Goal: Information Seeking & Learning: Learn about a topic

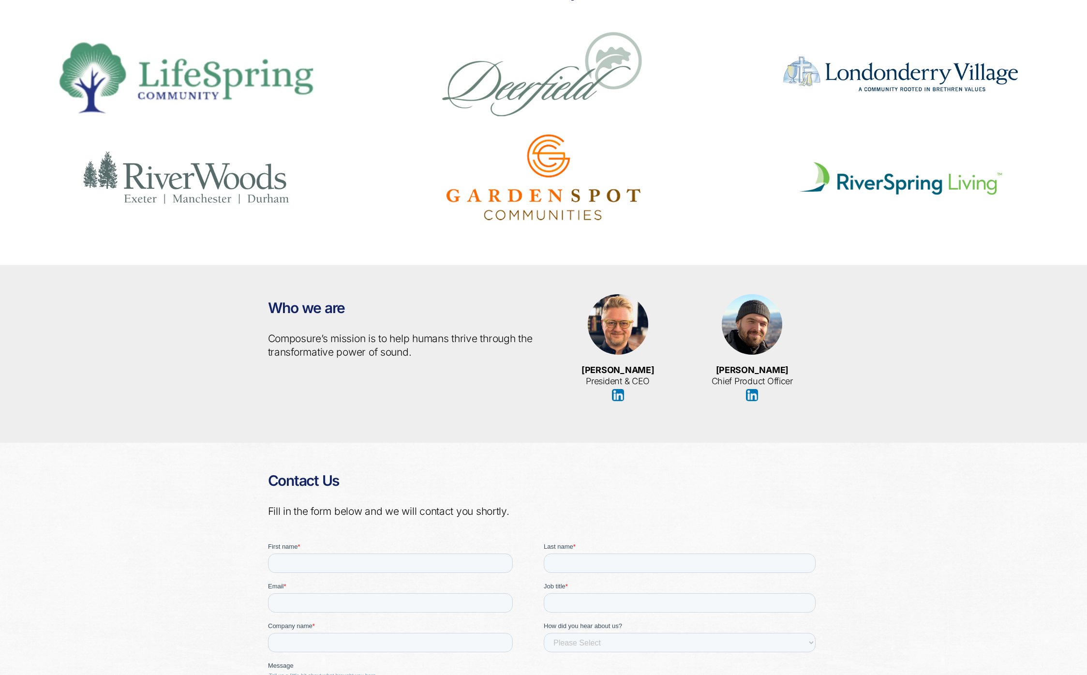
scroll to position [1924, 0]
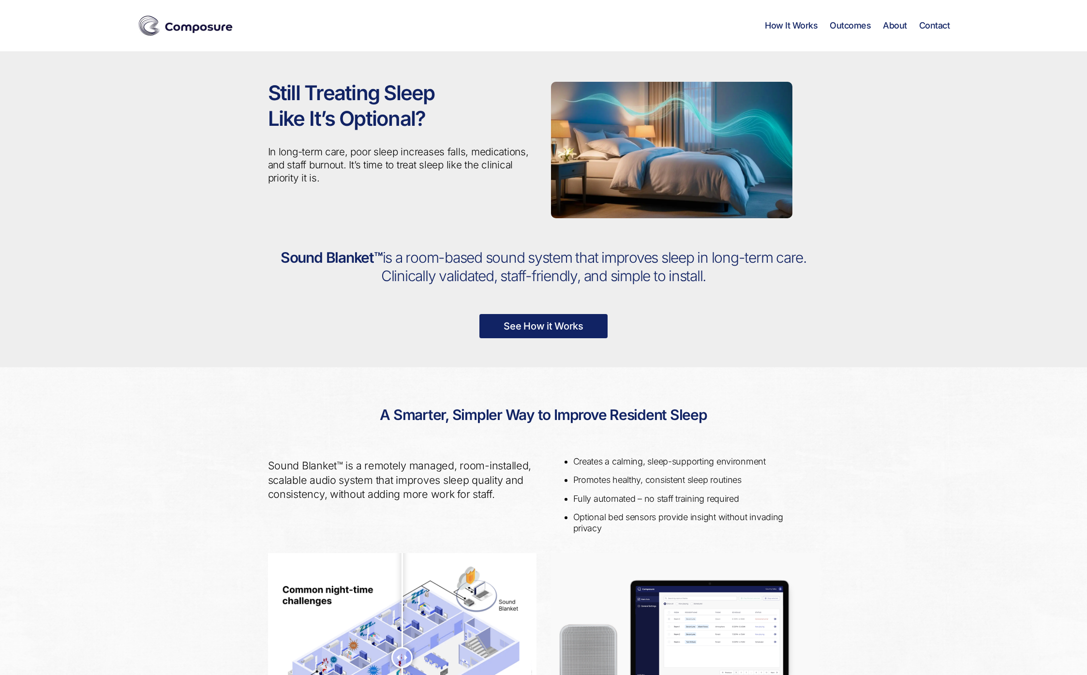
click at [538, 328] on link "See How it Works" at bounding box center [543, 326] width 128 height 24
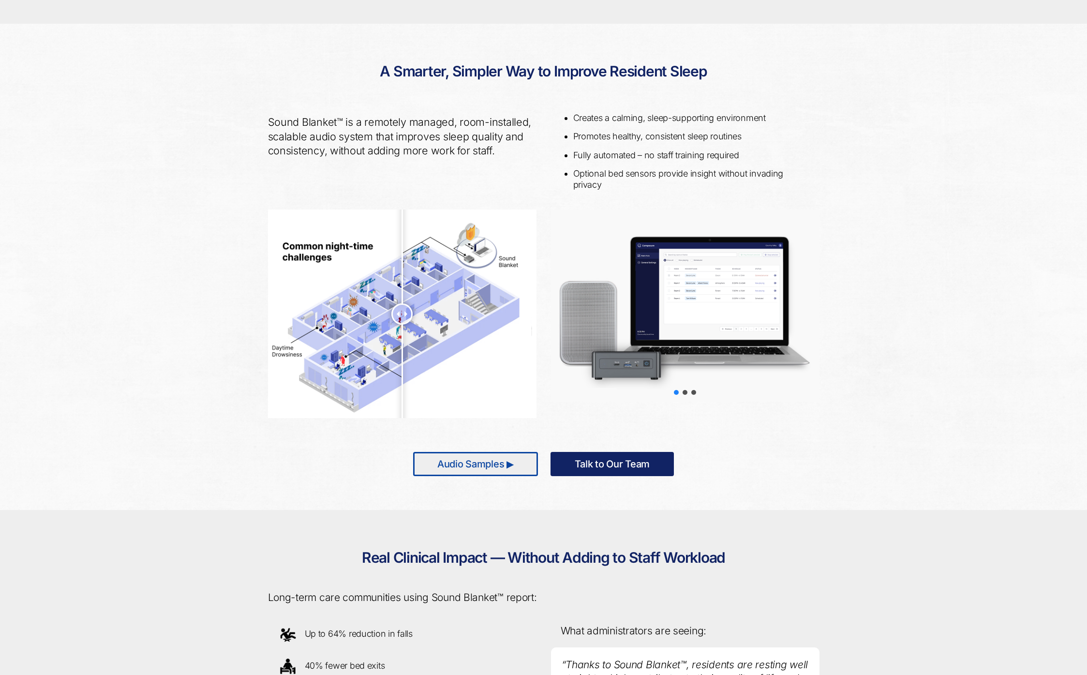
scroll to position [352, 0]
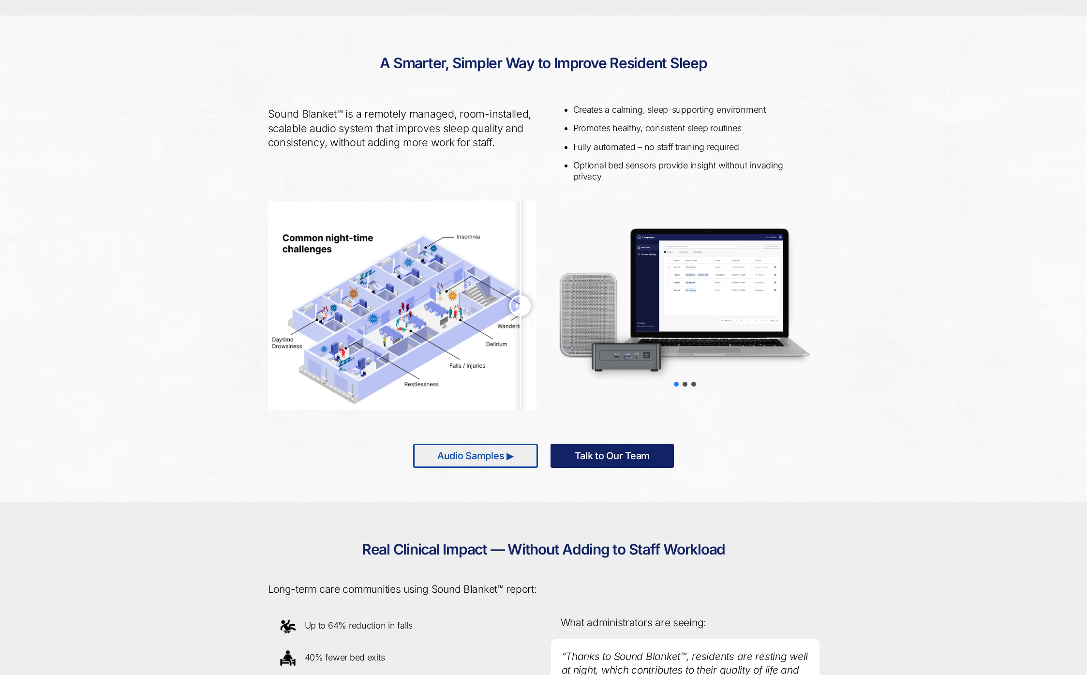
click at [522, 456] on link "Audio Samples ▶" at bounding box center [475, 456] width 125 height 24
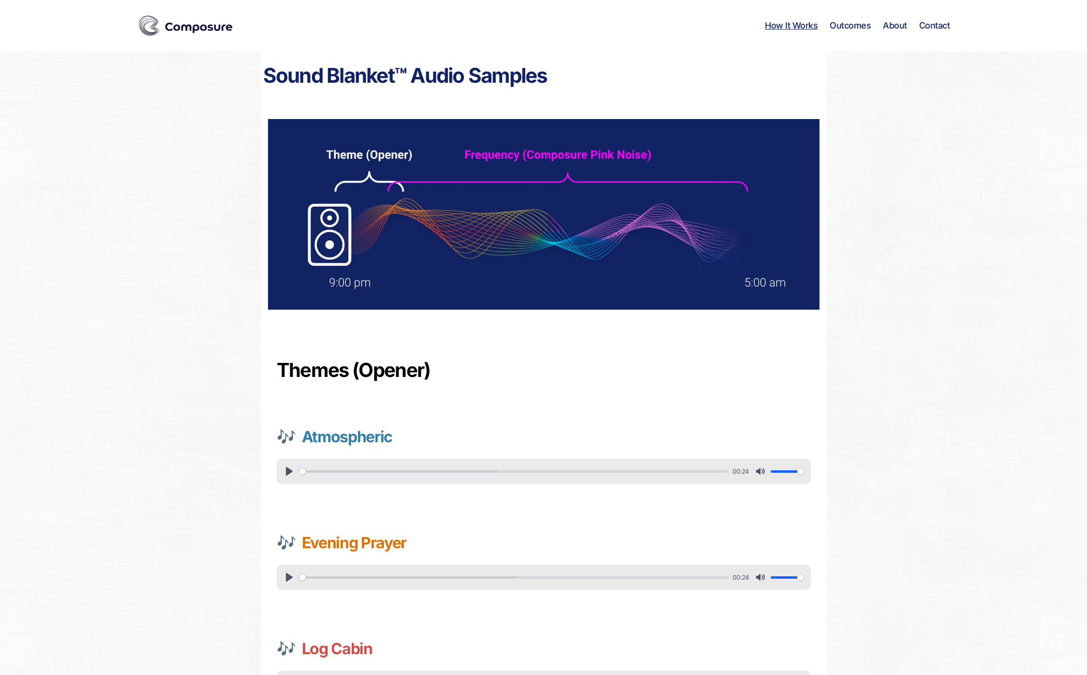
click at [806, 29] on link "How It Works" at bounding box center [791, 25] width 53 height 11
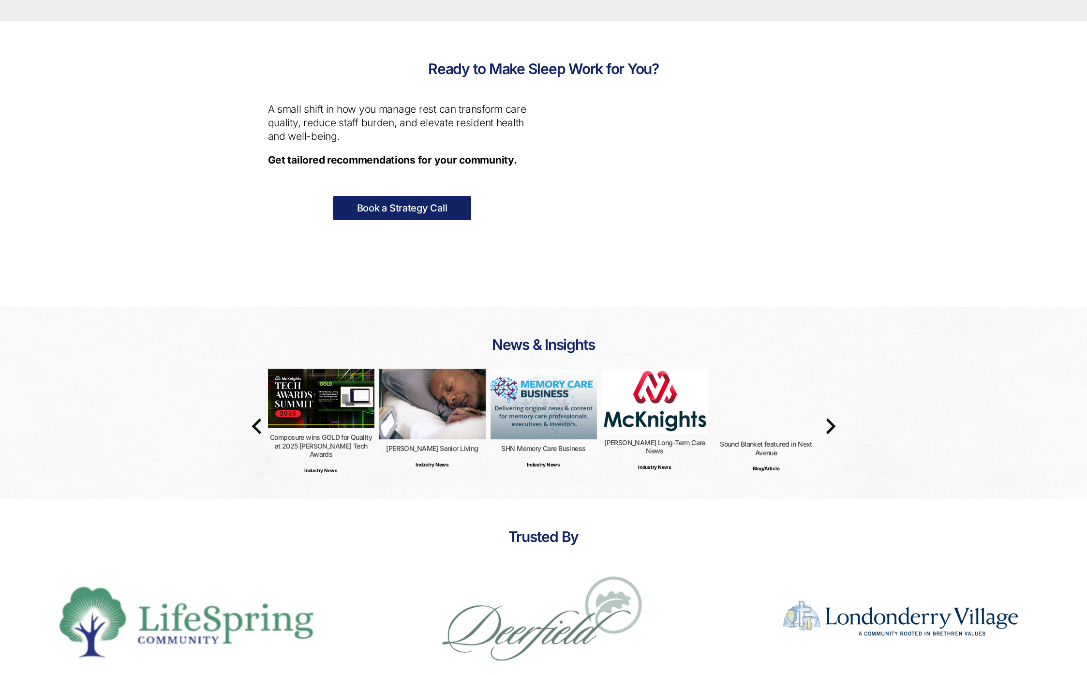
scroll to position [1222, 0]
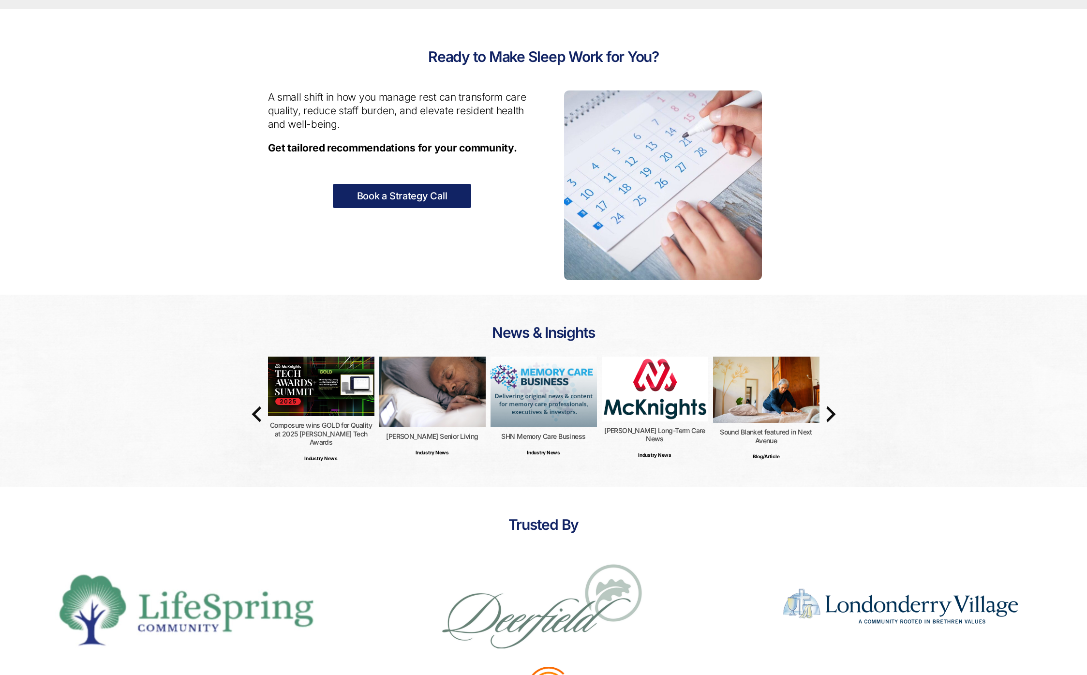
click at [435, 405] on img at bounding box center [432, 392] width 106 height 71
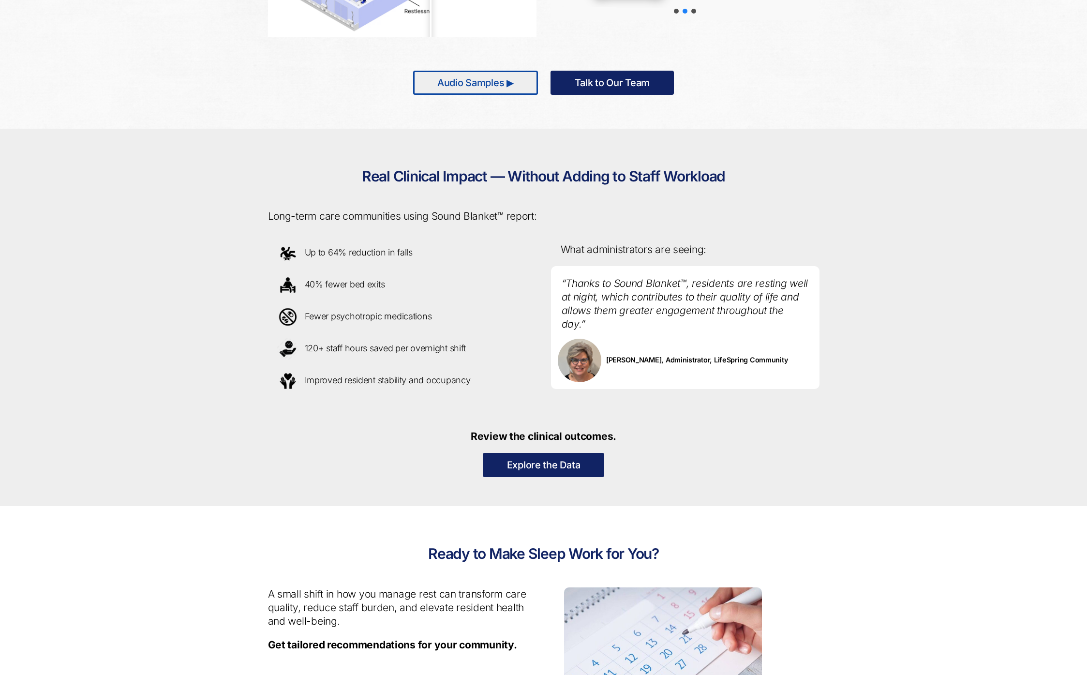
scroll to position [0, 0]
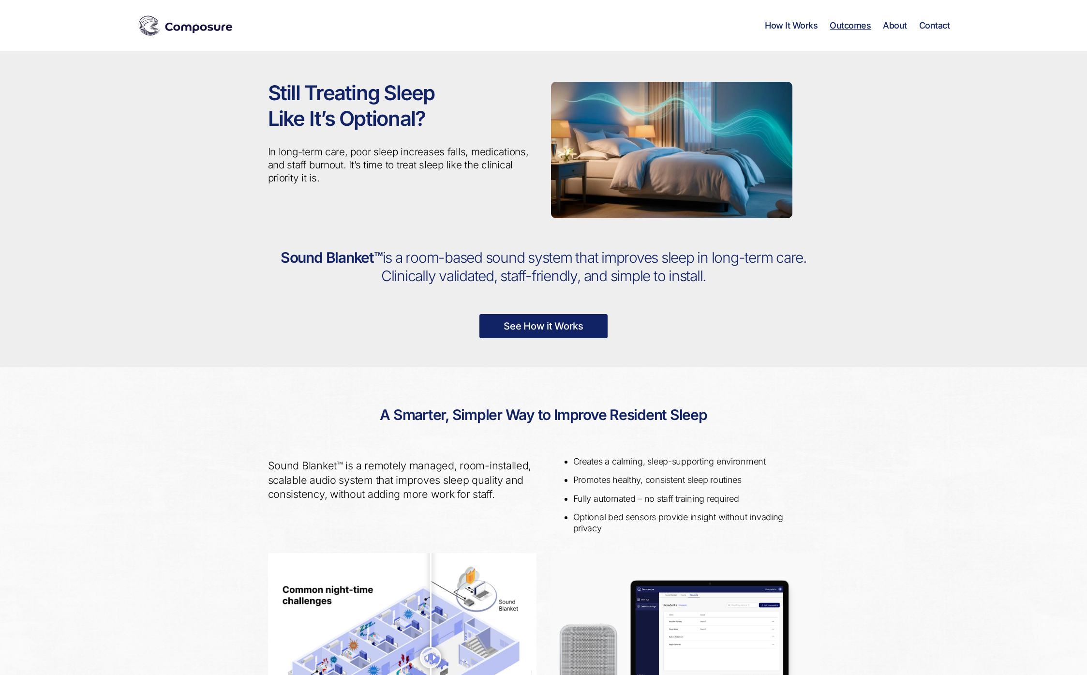
click at [864, 27] on link "Outcomes" at bounding box center [850, 25] width 41 height 11
